Goal: Information Seeking & Learning: Find contact information

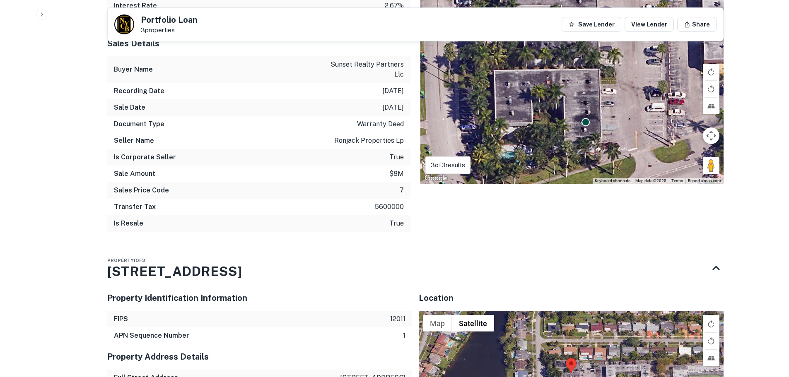
scroll to position [1077, 0]
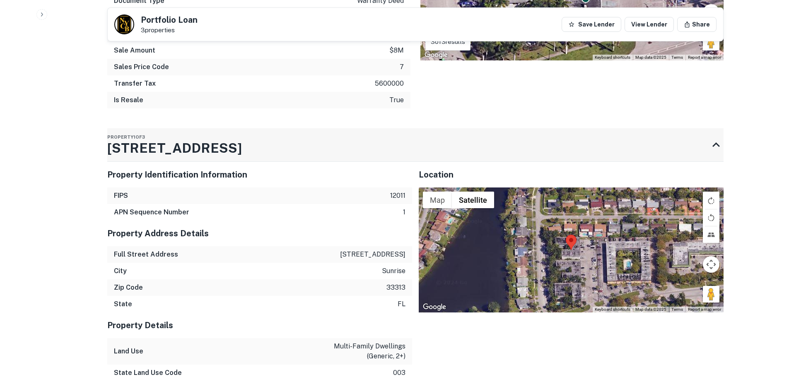
drag, startPoint x: 236, startPoint y: 129, endPoint x: 132, endPoint y: 129, distance: 104.8
click at [132, 138] on h3 "[STREET_ADDRESS]" at bounding box center [174, 148] width 135 height 20
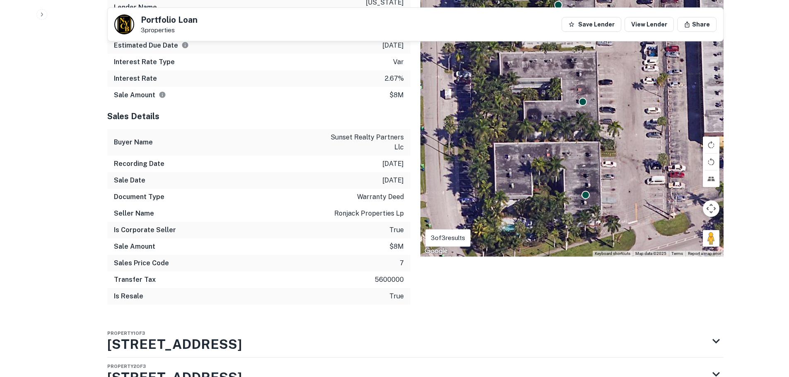
scroll to position [950, 0]
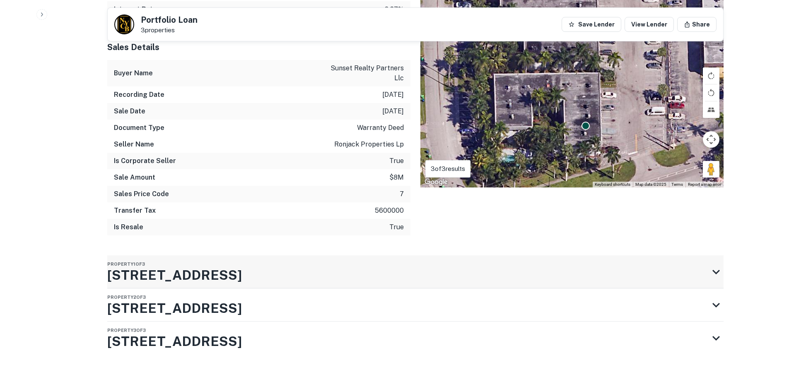
click at [228, 265] on h3 "[STREET_ADDRESS]" at bounding box center [174, 275] width 135 height 20
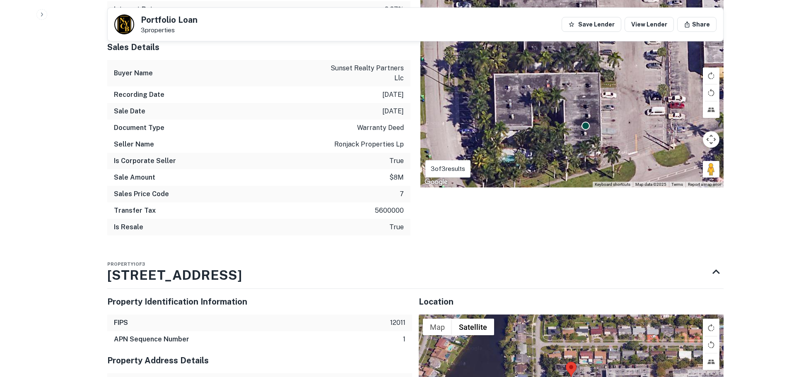
scroll to position [1115, 0]
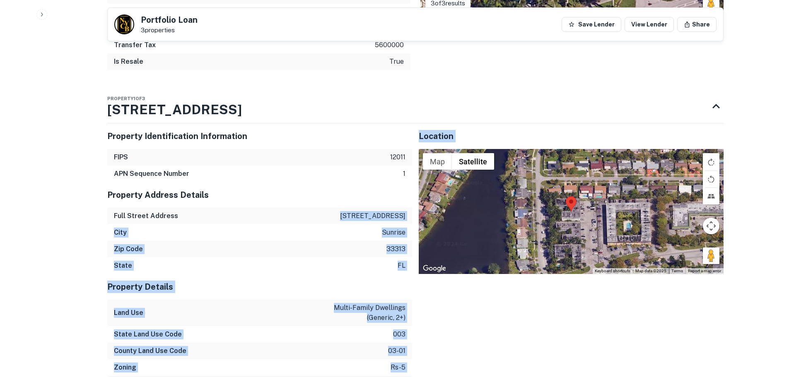
drag, startPoint x: 347, startPoint y: 196, endPoint x: 430, endPoint y: 194, distance: 83.7
click at [404, 211] on p "[STREET_ADDRESS]" at bounding box center [372, 216] width 65 height 10
click at [403, 211] on p "[STREET_ADDRESS]" at bounding box center [372, 216] width 65 height 10
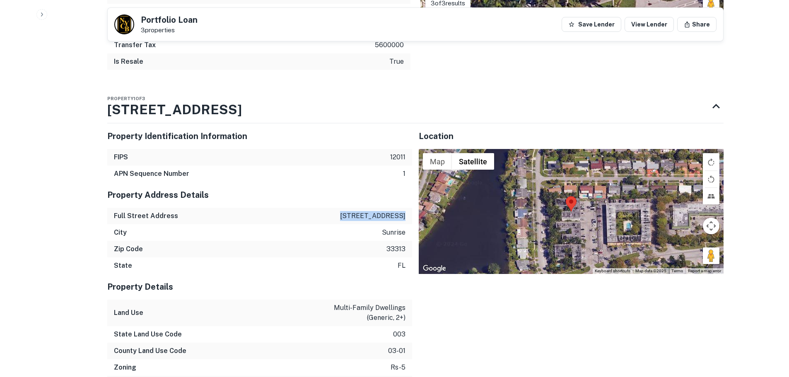
drag, startPoint x: 348, startPoint y: 198, endPoint x: 405, endPoint y: 198, distance: 56.3
click at [405, 211] on p "[STREET_ADDRESS]" at bounding box center [372, 216] width 65 height 10
copy p "[STREET_ADDRESS]"
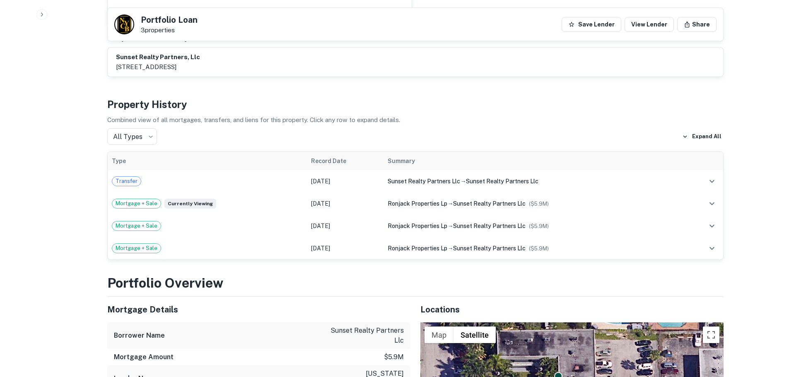
scroll to position [618, 0]
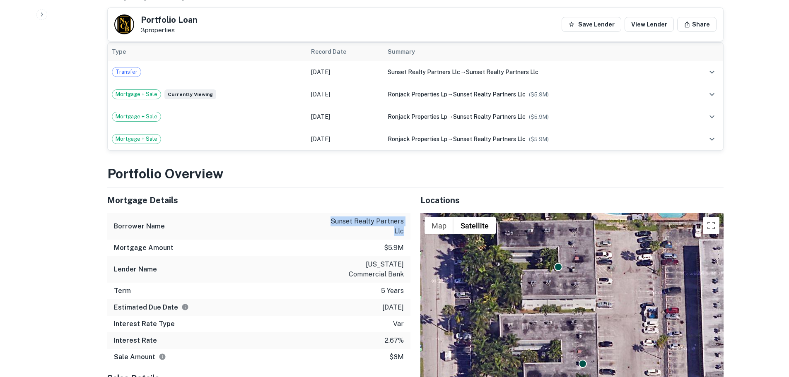
drag, startPoint x: 334, startPoint y: 203, endPoint x: 404, endPoint y: 216, distance: 71.6
click at [404, 216] on div "Borrower Name sunset realty partners llc" at bounding box center [258, 226] width 303 height 27
copy p "sunset realty partners llc"
click at [242, 19] on div "All Types *** ​ Expand All" at bounding box center [415, 27] width 616 height 17
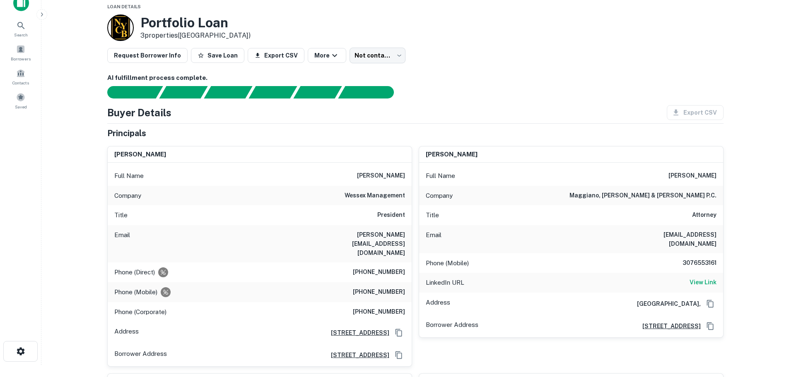
scroll to position [0, 0]
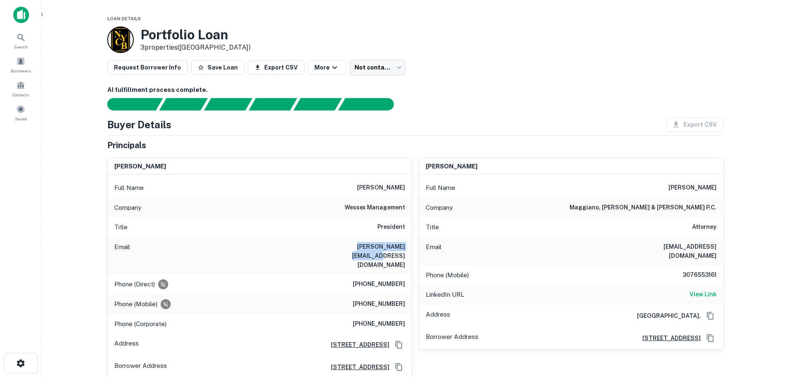
drag, startPoint x: 405, startPoint y: 247, endPoint x: 333, endPoint y: 248, distance: 72.1
click at [333, 248] on div "Email [PERSON_NAME][EMAIL_ADDRESS][DOMAIN_NAME]" at bounding box center [260, 255] width 304 height 37
copy h6 "[PERSON_NAME][EMAIL_ADDRESS][DOMAIN_NAME]"
drag, startPoint x: 361, startPoint y: 265, endPoint x: 408, endPoint y: 268, distance: 47.3
click at [408, 275] on div "Phone (Direct) [PHONE_NUMBER]" at bounding box center [260, 285] width 304 height 20
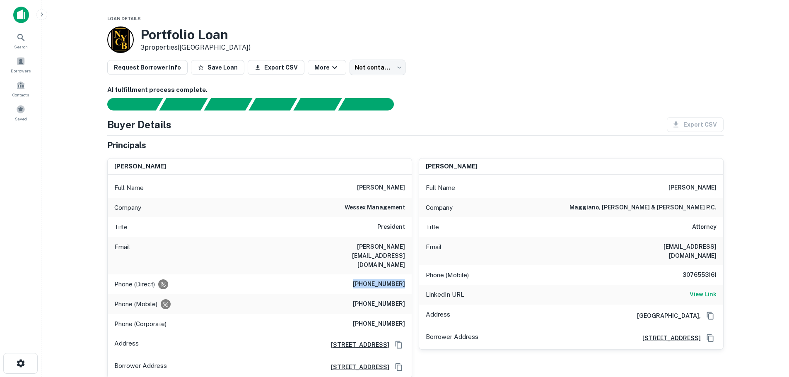
copy h6 "[PHONE_NUMBER]"
click at [404, 299] on h6 "[PHONE_NUMBER]" at bounding box center [379, 304] width 52 height 10
drag, startPoint x: 404, startPoint y: 287, endPoint x: 361, endPoint y: 285, distance: 42.7
click at [361, 299] on h6 "[PHONE_NUMBER]" at bounding box center [379, 304] width 52 height 10
copy h6 "[PHONE_NUMBER]"
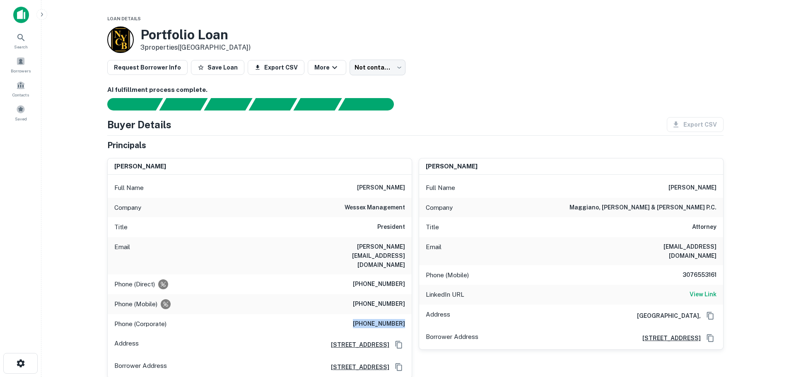
drag, startPoint x: 362, startPoint y: 306, endPoint x: 406, endPoint y: 304, distance: 43.5
click at [406, 314] on div "Phone (Corporate) [PHONE_NUMBER]" at bounding box center [260, 324] width 304 height 20
copy h6 "[PHONE_NUMBER]"
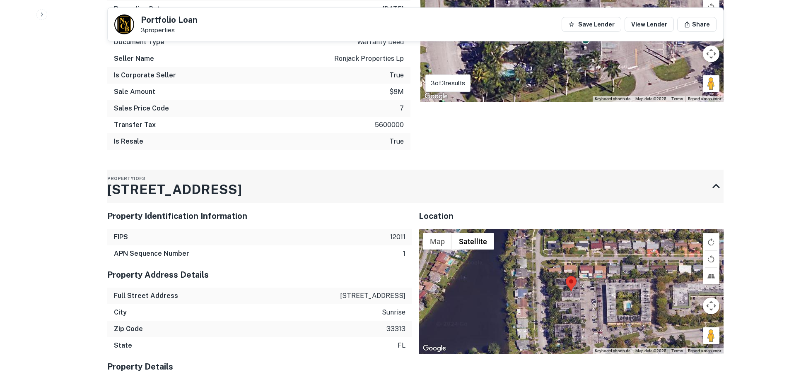
click at [286, 171] on div "Property 1 of 3 [STREET_ADDRESS]" at bounding box center [407, 186] width 601 height 33
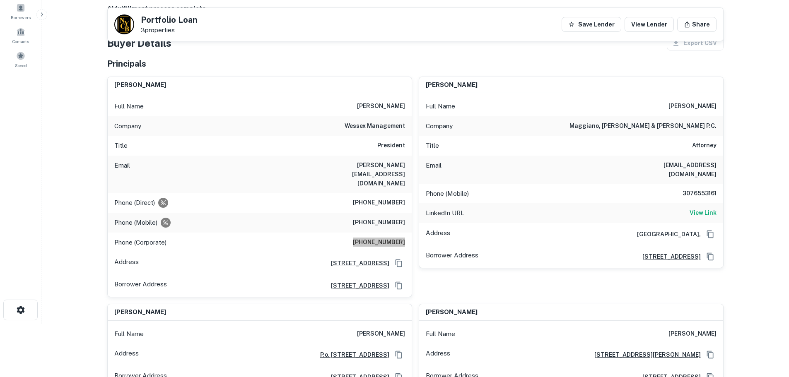
scroll to position [39, 0]
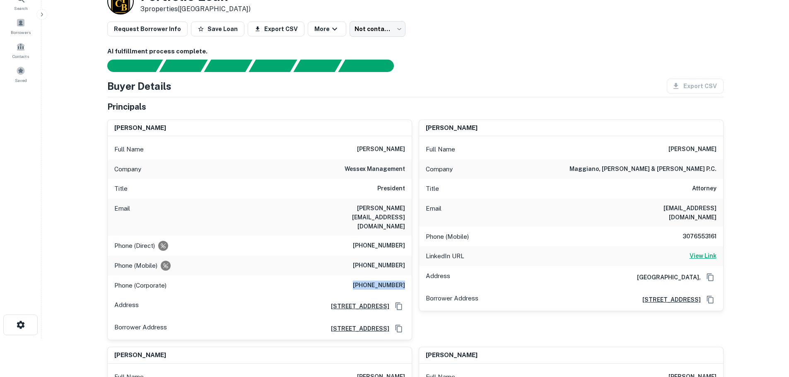
click at [698, 251] on h6 "View Link" at bounding box center [703, 255] width 27 height 9
drag, startPoint x: 352, startPoint y: 168, endPoint x: 410, endPoint y: 168, distance: 57.6
click at [410, 168] on div "Company wessex management" at bounding box center [260, 169] width 304 height 20
copy h6 "wessex management"
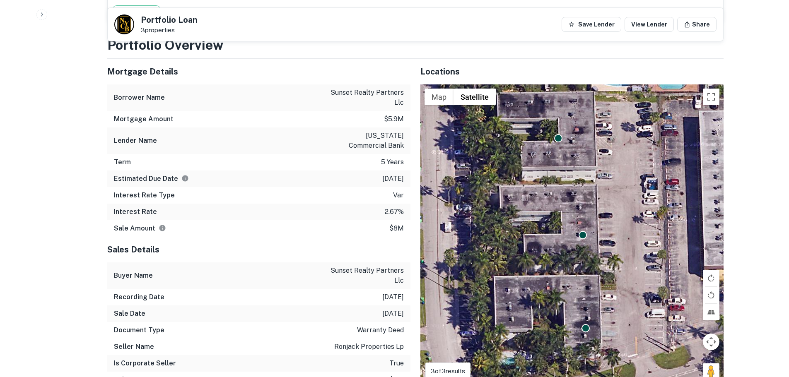
scroll to position [911, 0]
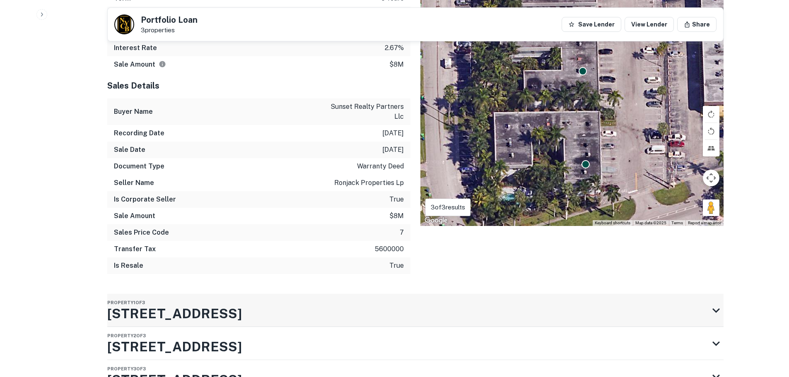
click at [234, 304] on h3 "[STREET_ADDRESS]" at bounding box center [174, 314] width 135 height 20
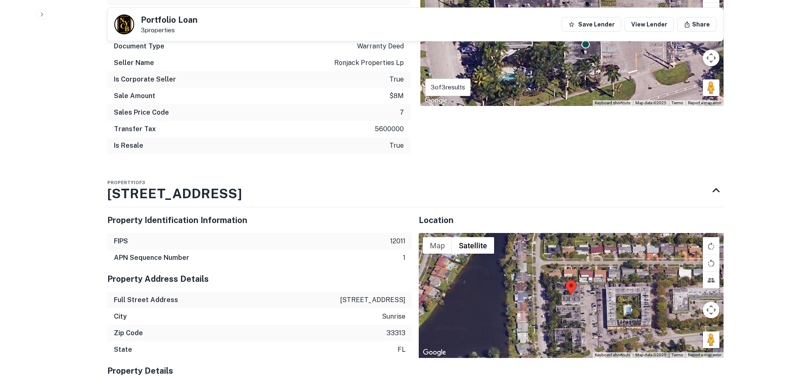
scroll to position [1035, 0]
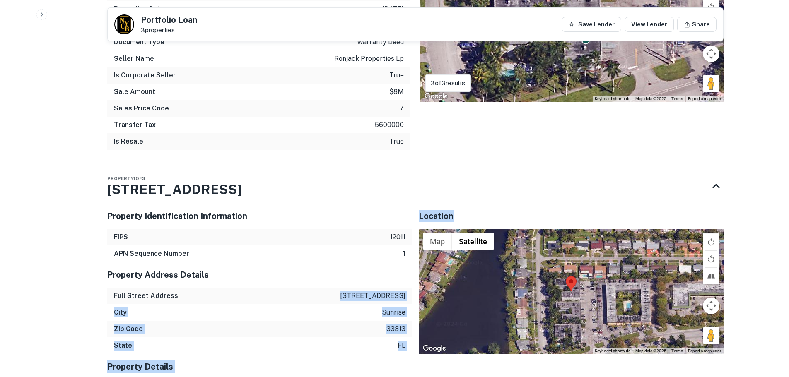
drag, startPoint x: 347, startPoint y: 277, endPoint x: 418, endPoint y: 277, distance: 71.2
click at [399, 288] on div "Full Street Address [STREET_ADDRESS]" at bounding box center [259, 296] width 305 height 17
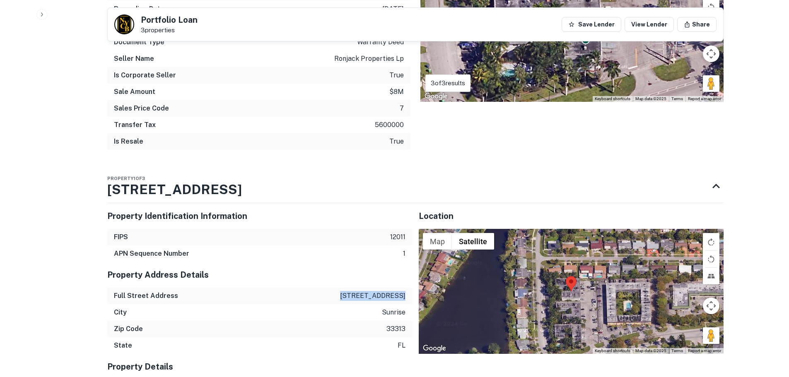
drag, startPoint x: 347, startPoint y: 275, endPoint x: 405, endPoint y: 276, distance: 57.6
click at [405, 291] on p "[STREET_ADDRESS]" at bounding box center [372, 296] width 65 height 10
copy p "[STREET_ADDRESS]"
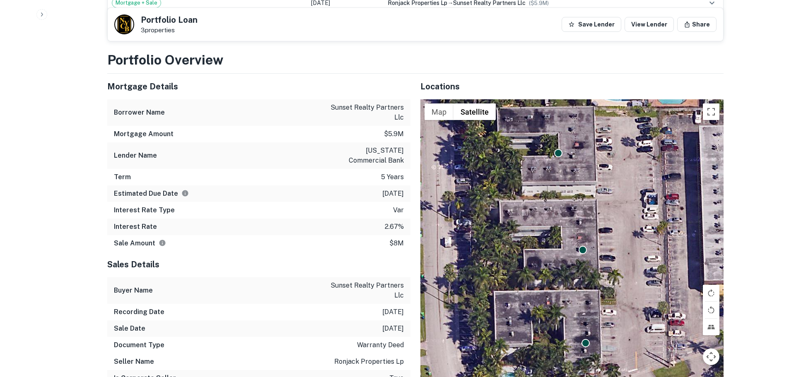
scroll to position [704, 0]
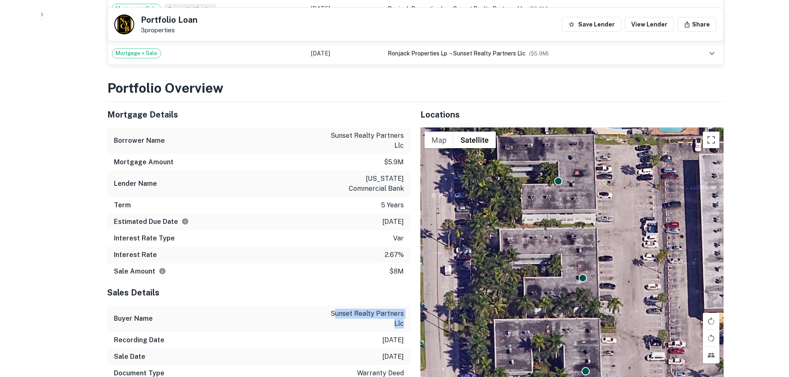
drag, startPoint x: 336, startPoint y: 295, endPoint x: 404, endPoint y: 307, distance: 69.4
click at [404, 307] on div "Buyer Name sunset realty partners llc" at bounding box center [258, 319] width 303 height 27
drag, startPoint x: 333, startPoint y: 297, endPoint x: 404, endPoint y: 307, distance: 71.5
click at [404, 307] on div "Buyer Name sunset realty partners llc" at bounding box center [258, 319] width 303 height 27
copy p "sunset realty partners llc"
